Goal: Information Seeking & Learning: Learn about a topic

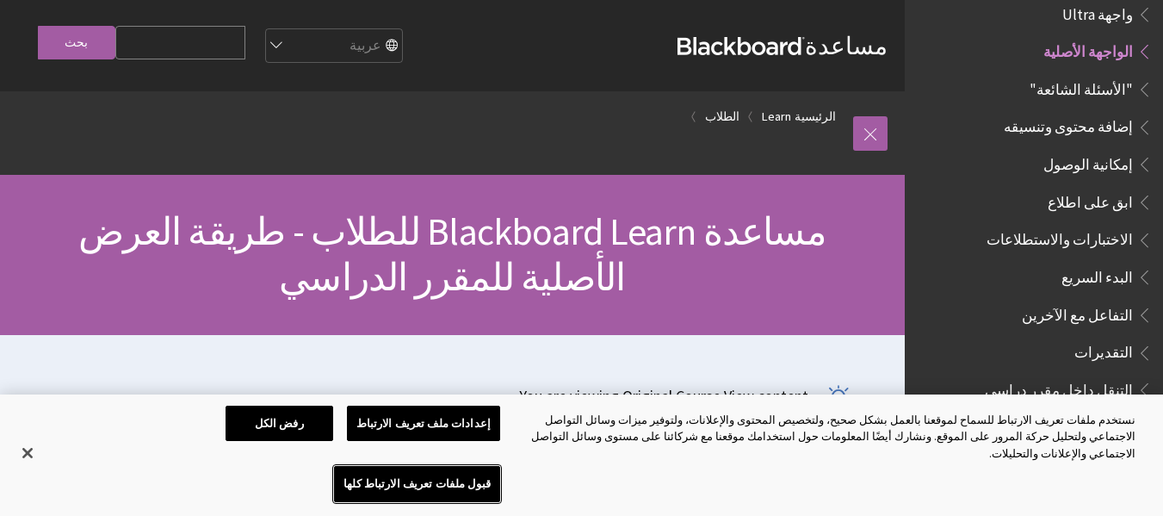
click at [334, 486] on button "قبول ملفات تعريف الارتباط كلها" at bounding box center [417, 484] width 166 height 36
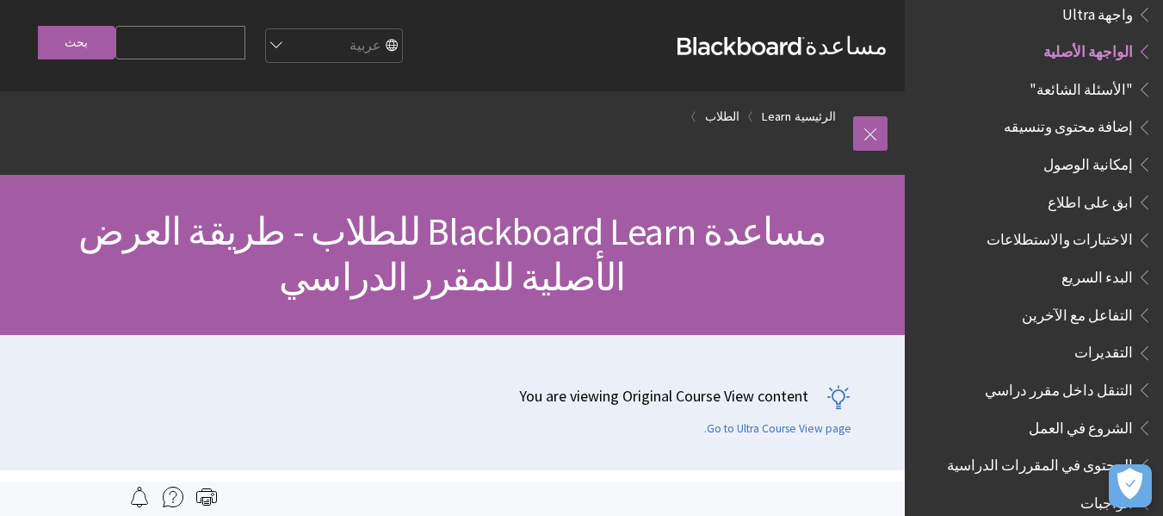
click at [1102, 84] on span ""الأسئلة الشائعة"" at bounding box center [1081, 86] width 103 height 23
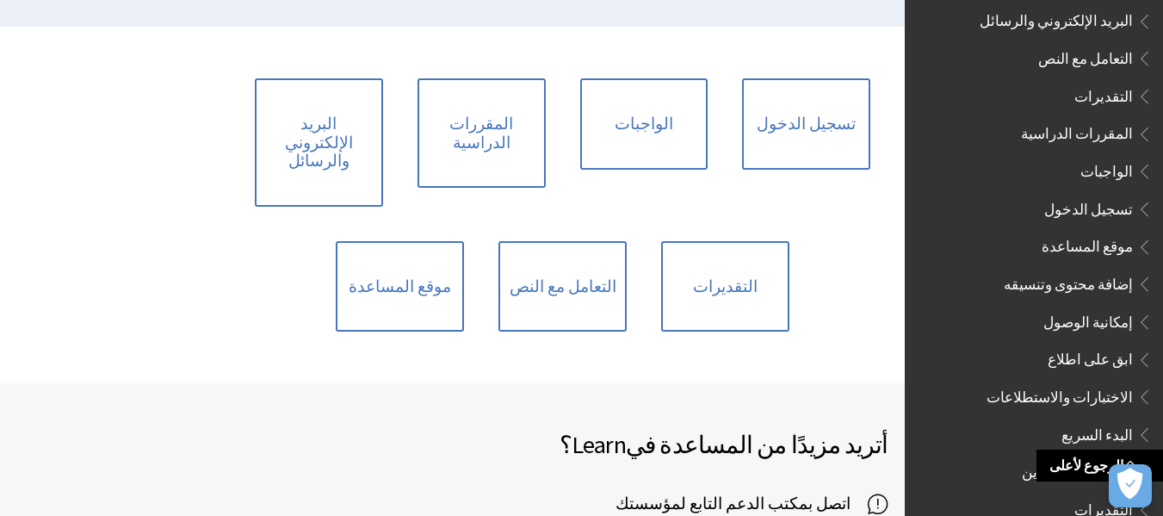
scroll to position [408, 0]
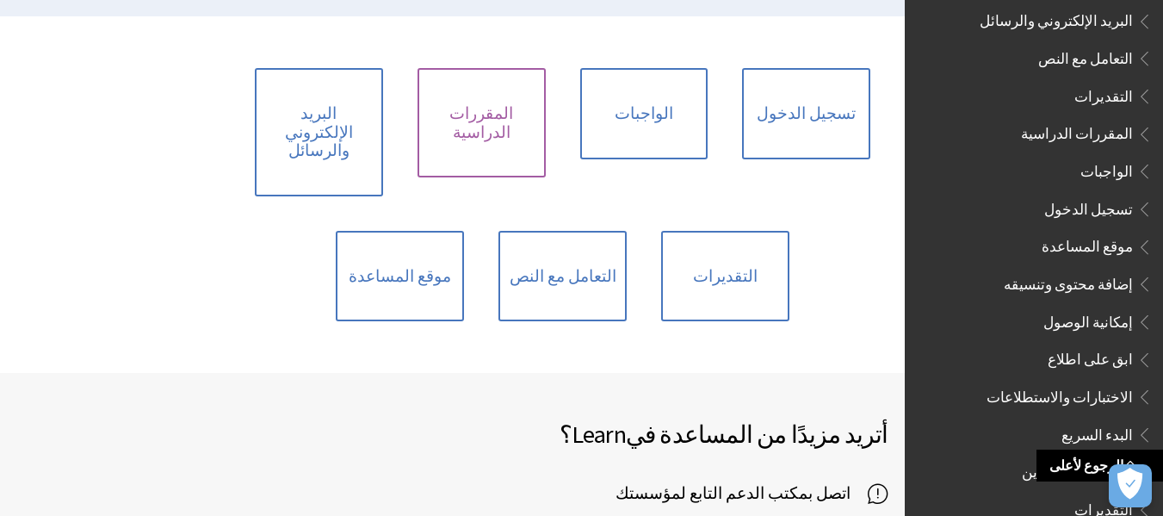
click at [474, 102] on link "المقررات الدراسية" at bounding box center [482, 122] width 128 height 109
